Goal: Task Accomplishment & Management: Manage account settings

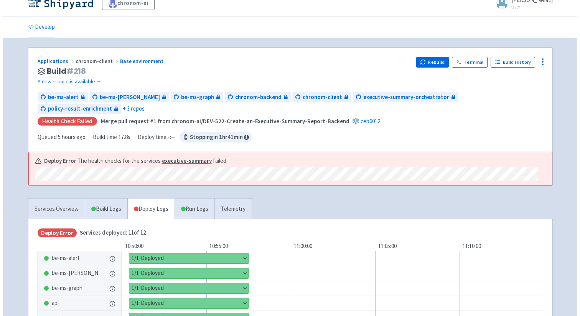
scroll to position [15, 0]
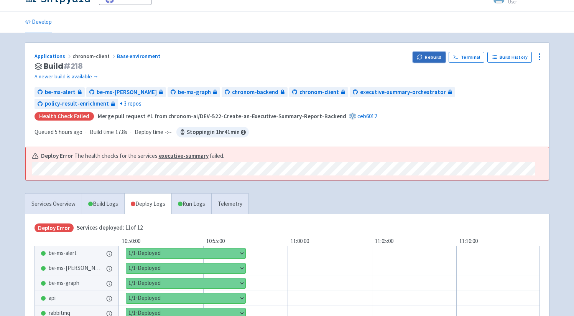
click at [420, 57] on icon "button" at bounding box center [420, 56] width 4 height 2
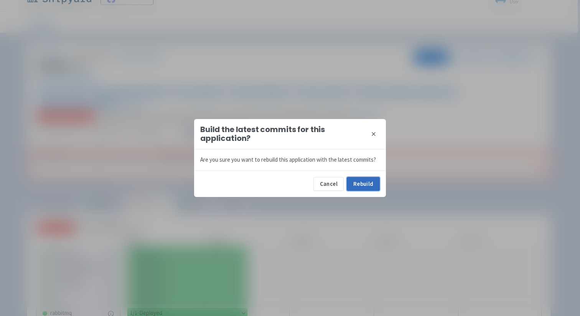
click at [363, 180] on button "Rebuild" at bounding box center [363, 184] width 33 height 14
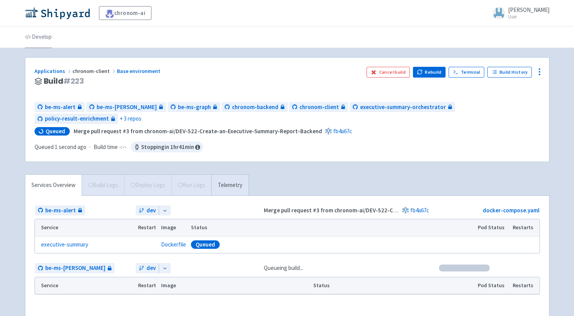
click at [40, 40] on link "Develop" at bounding box center [38, 36] width 27 height 21
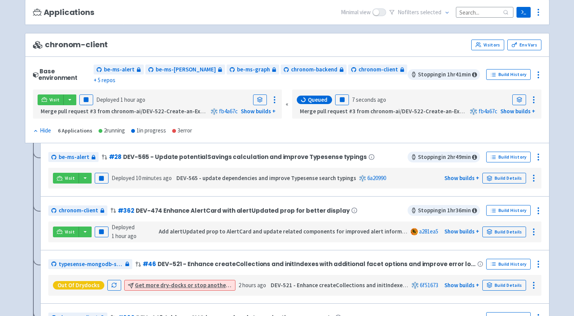
scroll to position [85, 0]
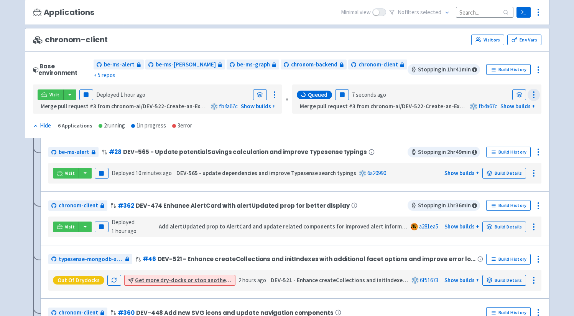
click at [535, 94] on circle at bounding box center [534, 94] width 1 height 1
click at [523, 89] on link at bounding box center [520, 94] width 14 height 11
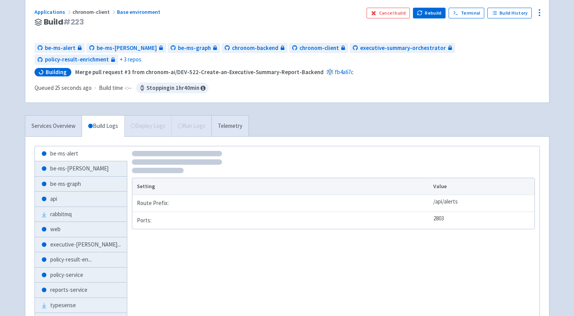
scroll to position [114, 0]
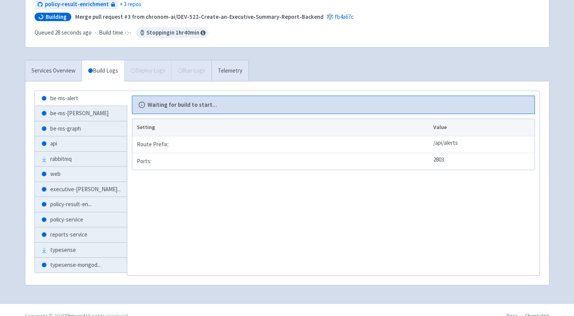
click at [183, 101] on b "Waiting for build to start..." at bounding box center [182, 105] width 69 height 9
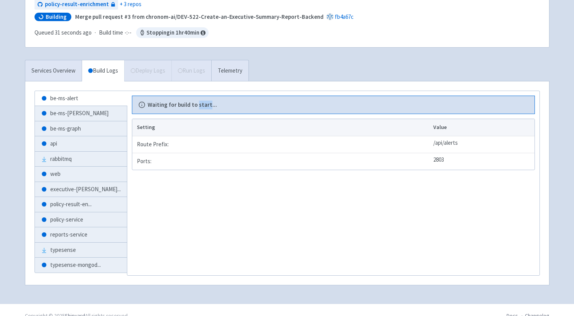
click at [183, 101] on b "Waiting for build to start..." at bounding box center [182, 105] width 69 height 9
click at [160, 46] on div "Applications chronom-client Base environment Build # 223 Cancel build Rebuild T…" at bounding box center [287, 119] width 525 height 352
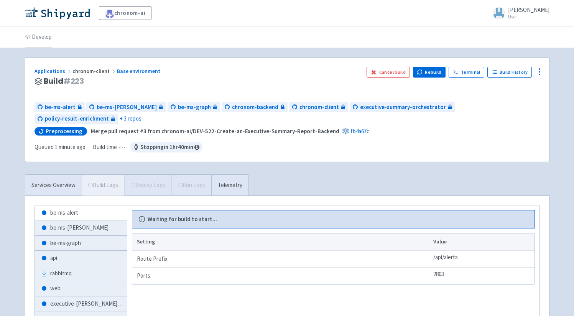
click at [38, 40] on link "Develop" at bounding box center [38, 36] width 27 height 21
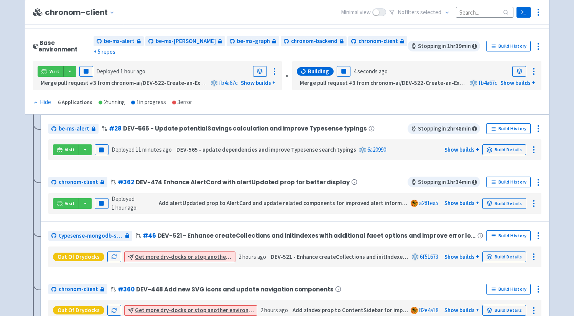
scroll to position [69, 0]
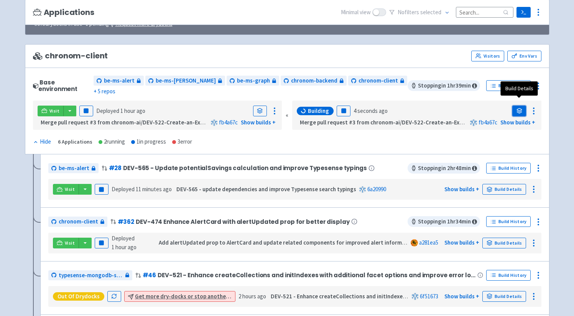
click at [520, 111] on icon at bounding box center [519, 111] width 5 height 1
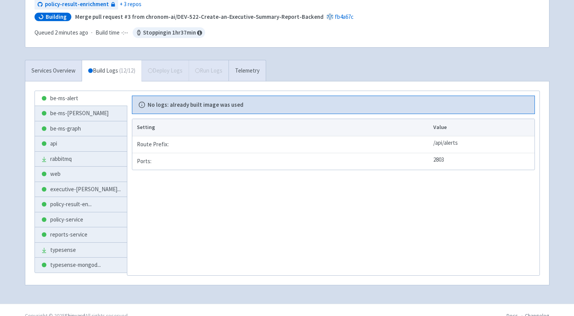
scroll to position [24, 0]
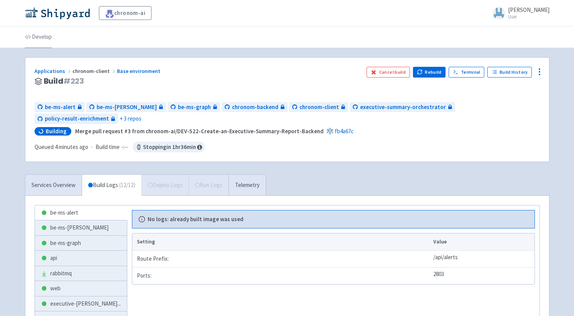
click at [41, 37] on link "Develop" at bounding box center [38, 36] width 27 height 21
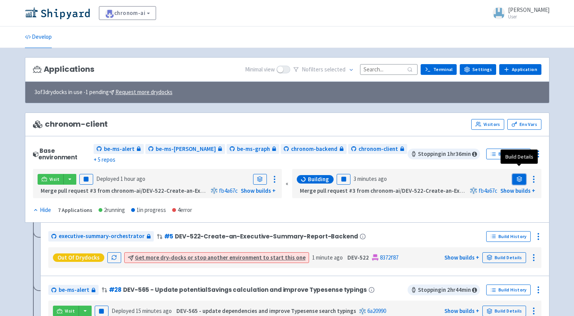
click at [518, 176] on icon at bounding box center [520, 179] width 6 height 6
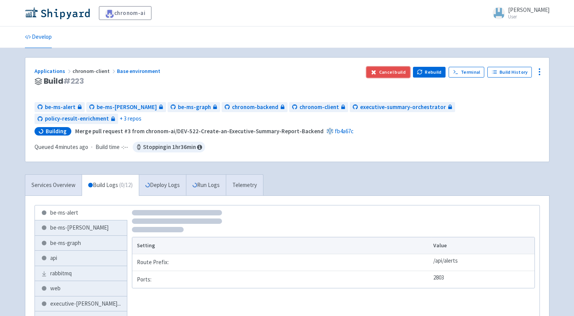
click at [383, 71] on button "Cancel build" at bounding box center [388, 72] width 43 height 11
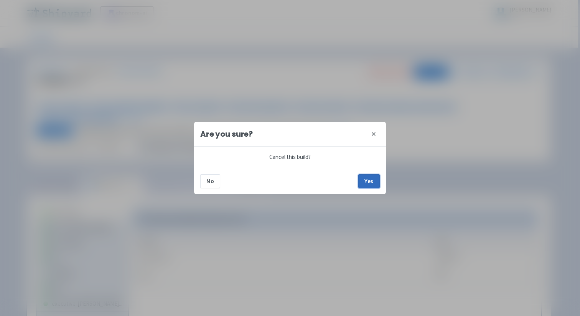
click at [374, 183] on button "Yes" at bounding box center [368, 181] width 21 height 14
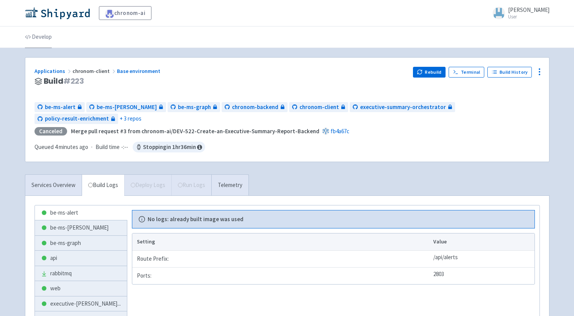
click at [40, 41] on link "Develop" at bounding box center [38, 36] width 27 height 21
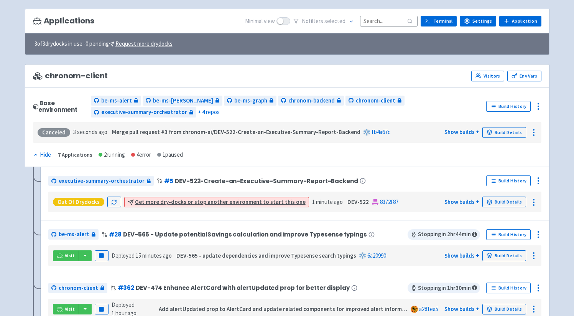
scroll to position [43, 0]
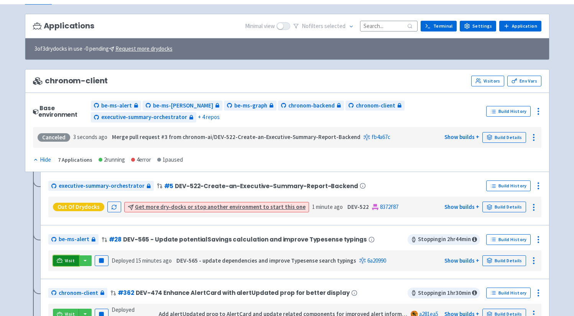
click at [63, 255] on link "Visit" at bounding box center [66, 260] width 26 height 11
click at [208, 65] on div "Applications Minimal view No filter s selected Terminal Settings Application Te…" at bounding box center [287, 258] width 525 height 488
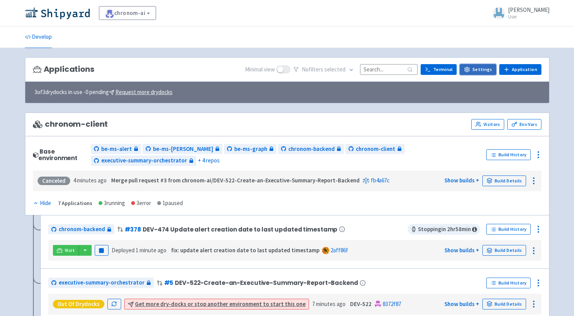
click at [486, 67] on link "Settings" at bounding box center [478, 69] width 36 height 11
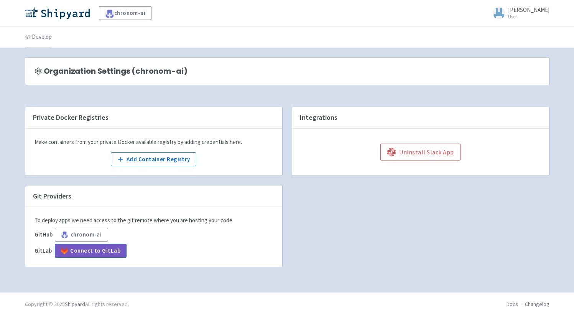
click at [43, 41] on link "Develop" at bounding box center [38, 36] width 27 height 21
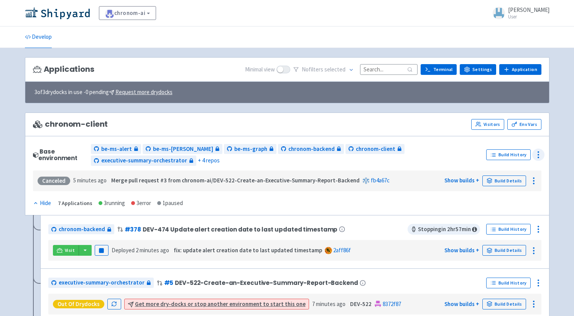
click at [541, 153] on icon at bounding box center [538, 154] width 9 height 9
click at [529, 203] on span "Visitors" at bounding box center [517, 199] width 36 height 11
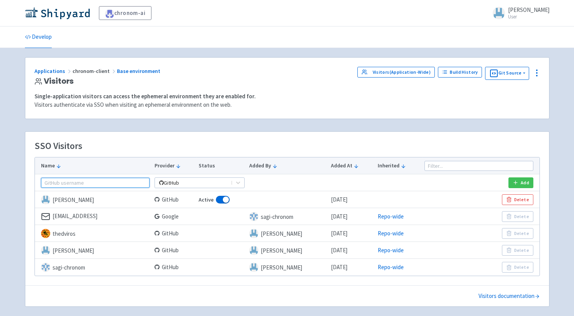
click at [78, 182] on input "text" at bounding box center [95, 183] width 109 height 10
click at [526, 184] on button "Add" at bounding box center [521, 182] width 25 height 11
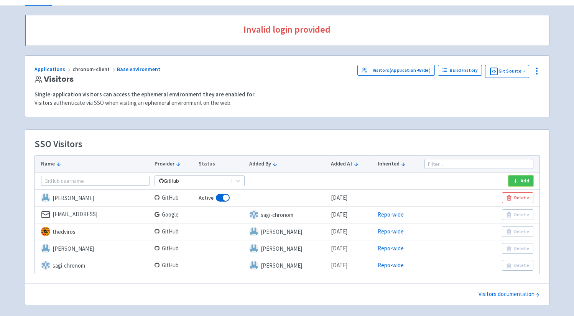
scroll to position [73, 0]
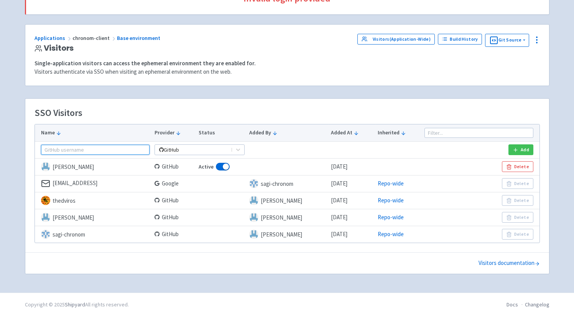
click at [107, 150] on input "text" at bounding box center [95, 150] width 109 height 10
type input "eyal@chronom.ai"
click at [518, 148] on icon "button" at bounding box center [516, 150] width 6 height 6
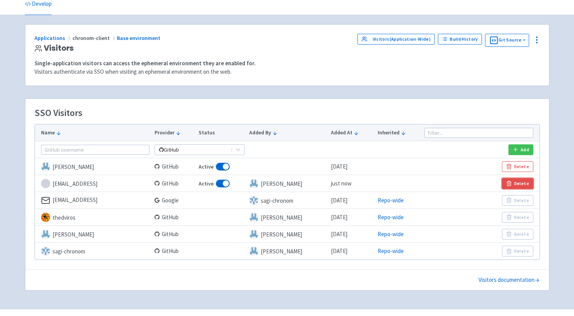
click at [518, 185] on button "Delete" at bounding box center [517, 183] width 31 height 11
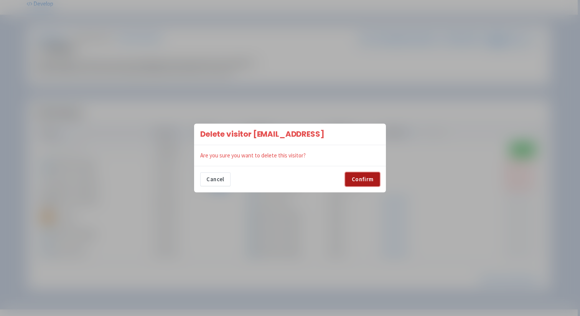
click at [360, 181] on button "Confirm" at bounding box center [362, 179] width 35 height 14
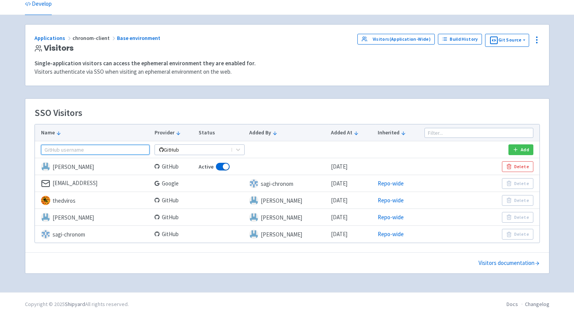
click at [102, 147] on input "text" at bounding box center [95, 150] width 109 height 10
type input "eyal-chronom"
click at [528, 149] on button "Add" at bounding box center [521, 149] width 25 height 11
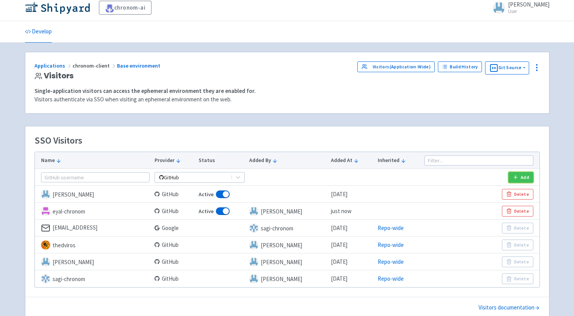
scroll to position [50, 0]
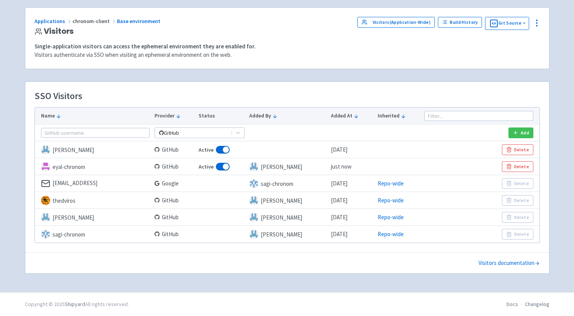
click at [340, 96] on div "SSO Visitors" at bounding box center [288, 99] width 506 height 16
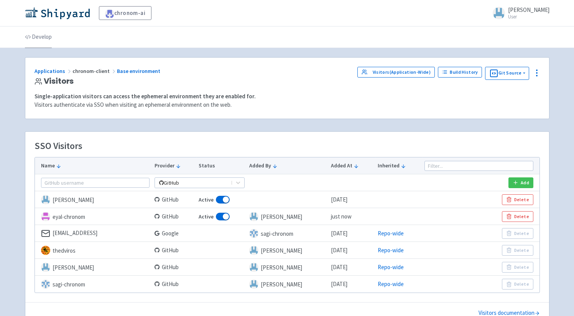
click at [45, 33] on link "Develop" at bounding box center [38, 36] width 27 height 21
